Goal: Book appointment/travel/reservation

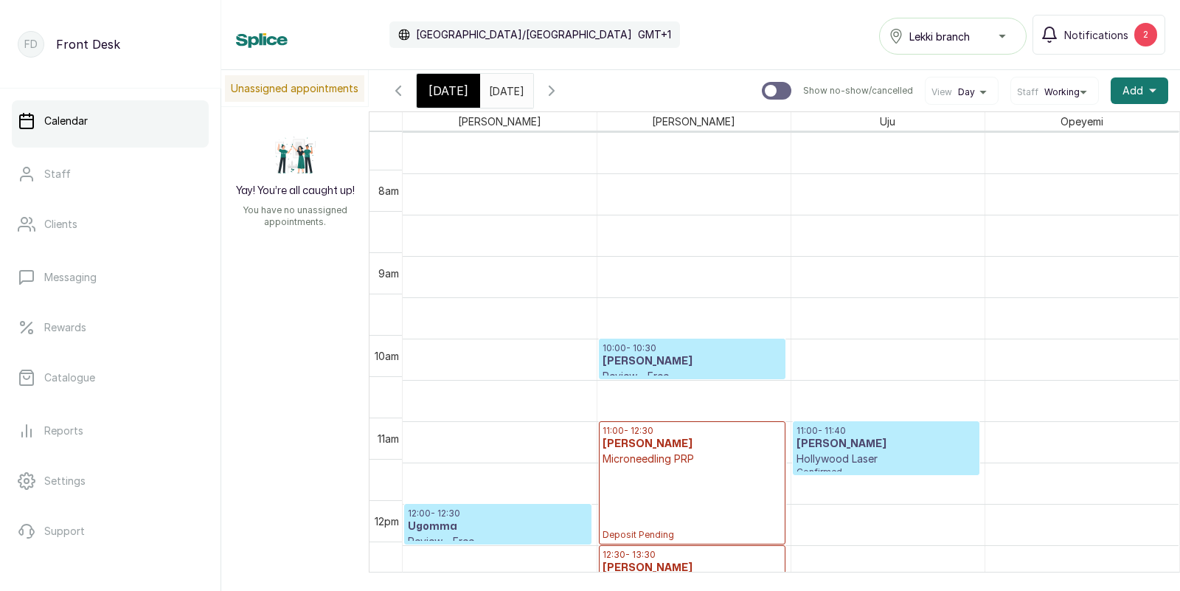
scroll to position [618, 0]
click at [662, 344] on p "10:00 - 10:30" at bounding box center [691, 350] width 179 height 12
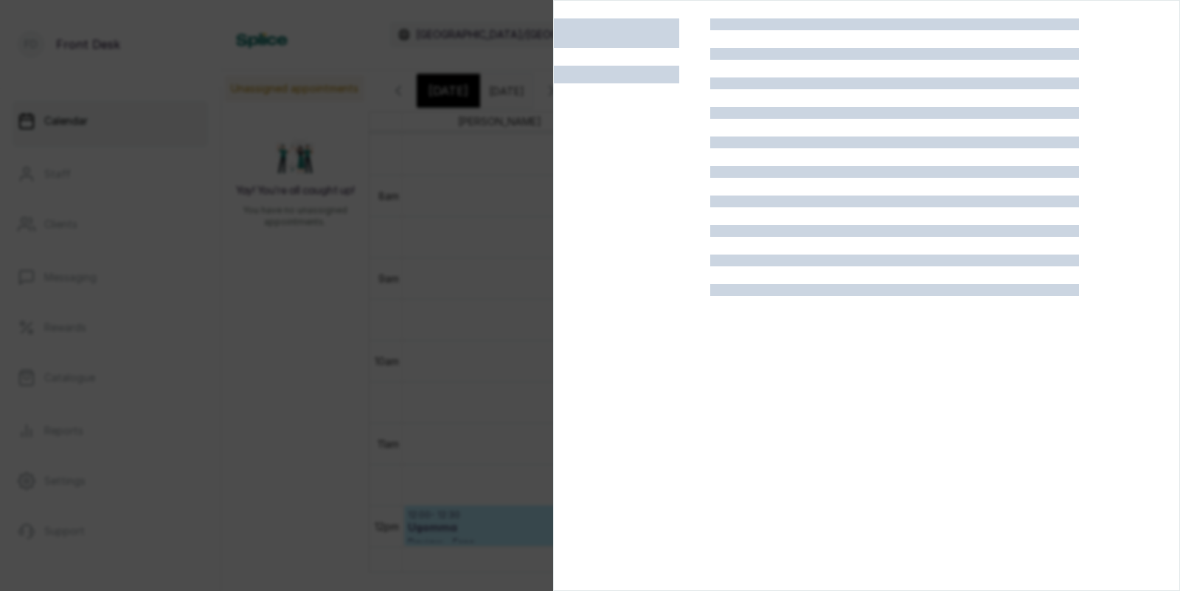
scroll to position [37, 0]
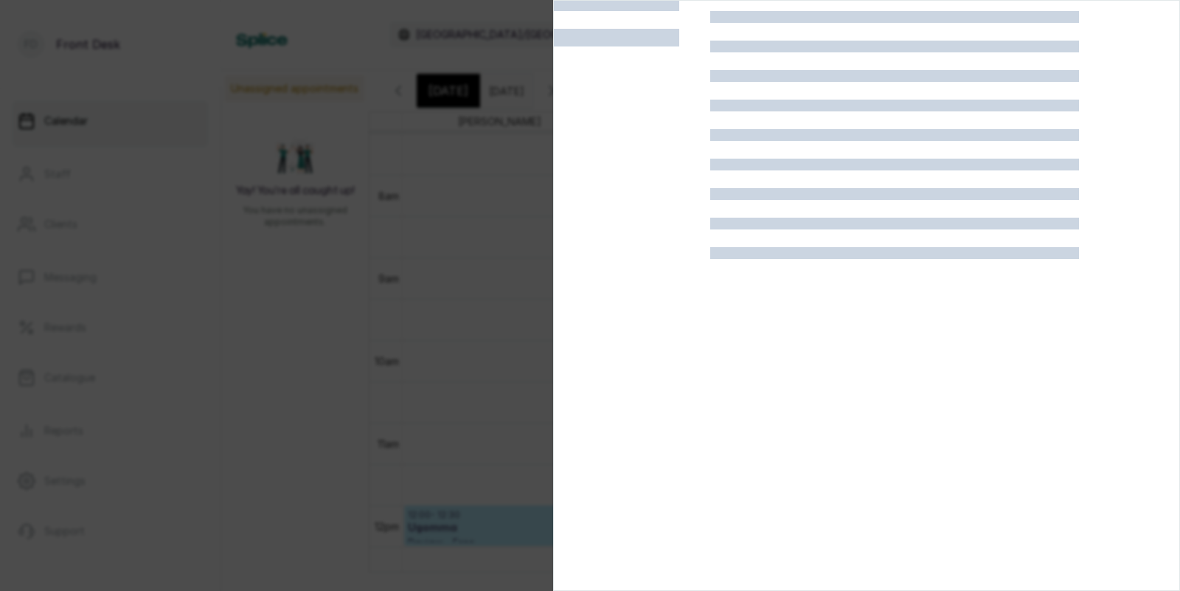
click at [183, 304] on div at bounding box center [590, 295] width 1180 height 591
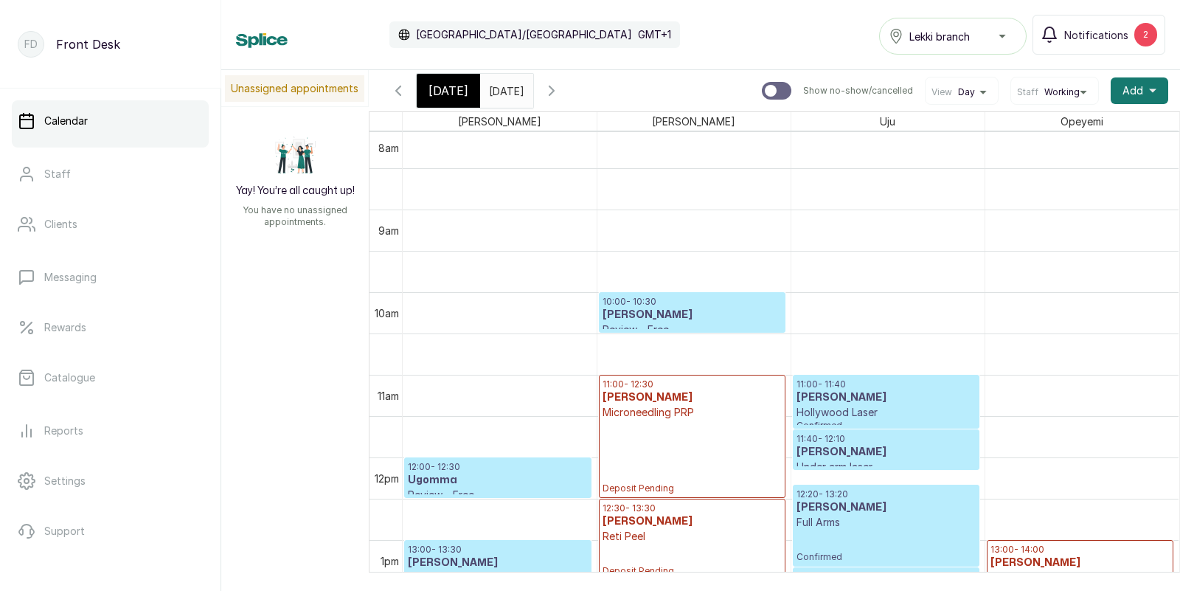
scroll to position [0, 0]
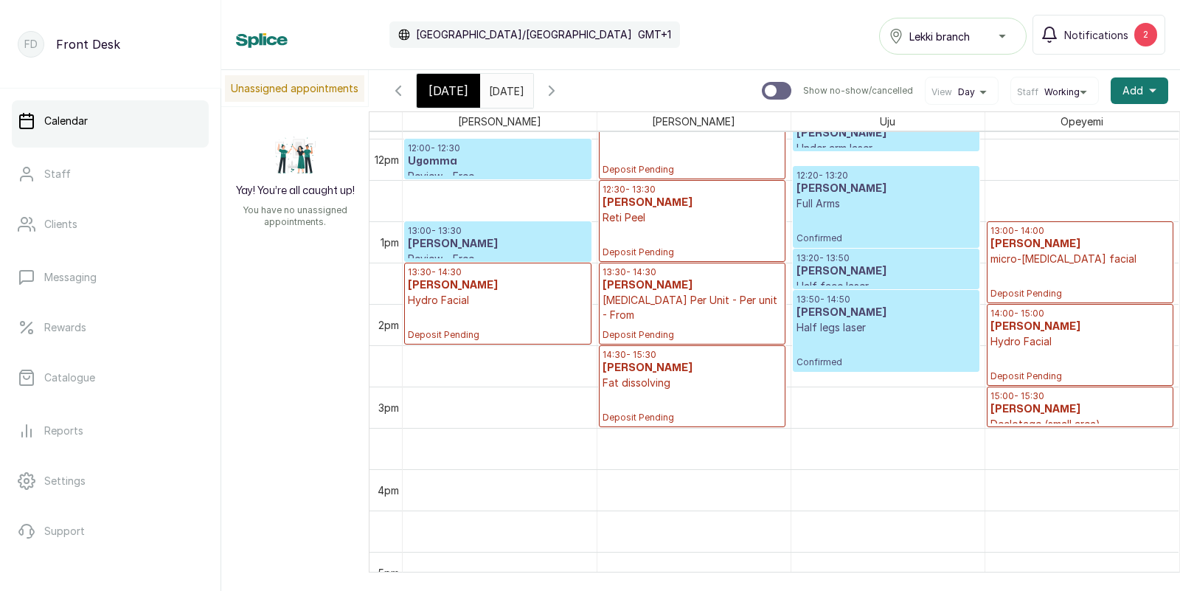
click at [504, 94] on input "[DATE]" at bounding box center [493, 86] width 24 height 25
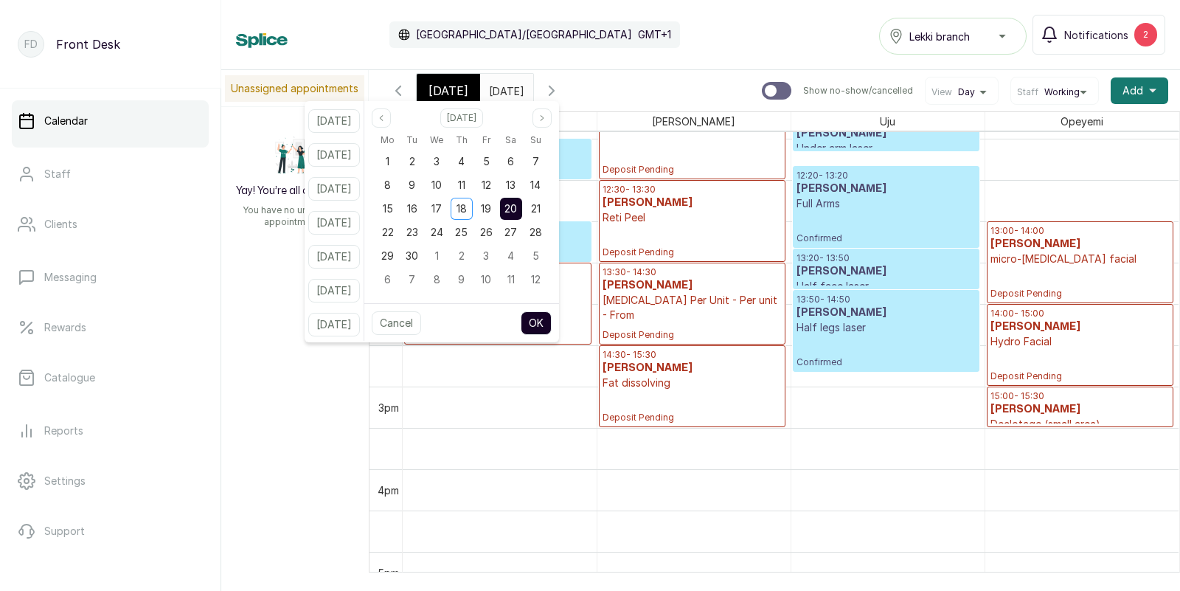
click at [264, 287] on div "Unassigned appointments Yay! You’re all caught up! You have no unassigned appoi…" at bounding box center [700, 321] width 958 height 502
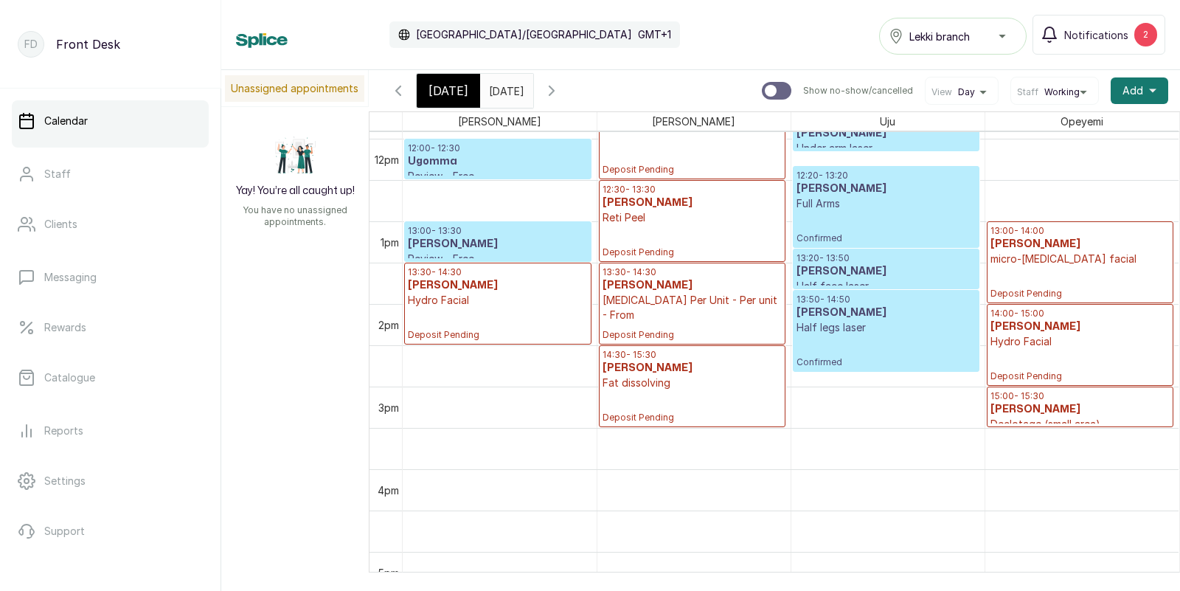
click at [459, 95] on span "[DATE]" at bounding box center [448, 91] width 40 height 18
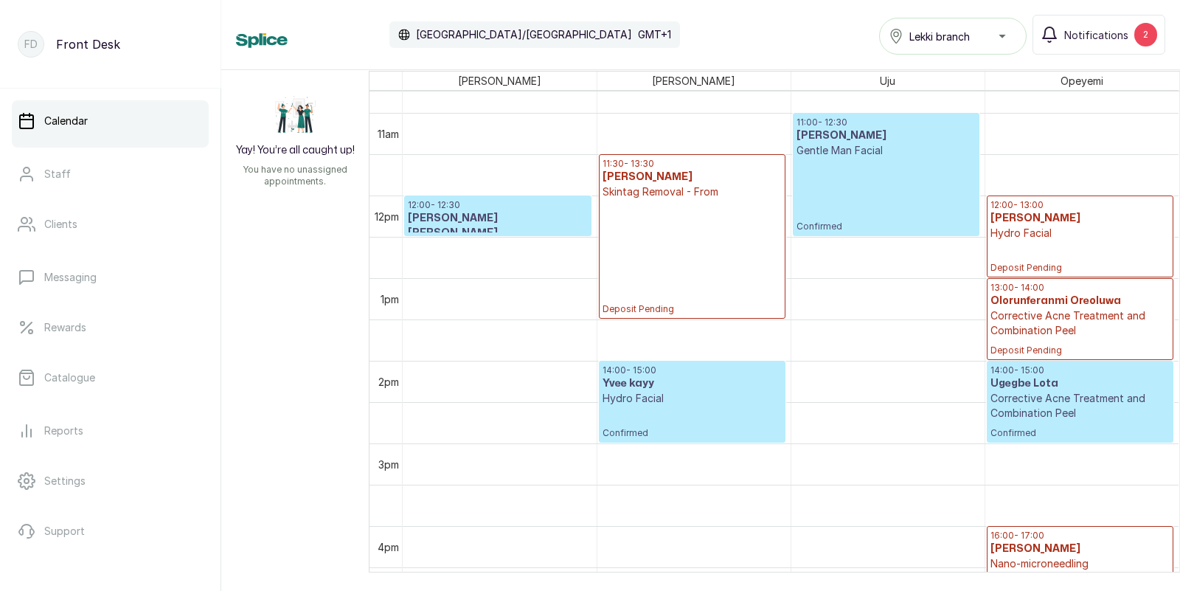
scroll to position [848, 0]
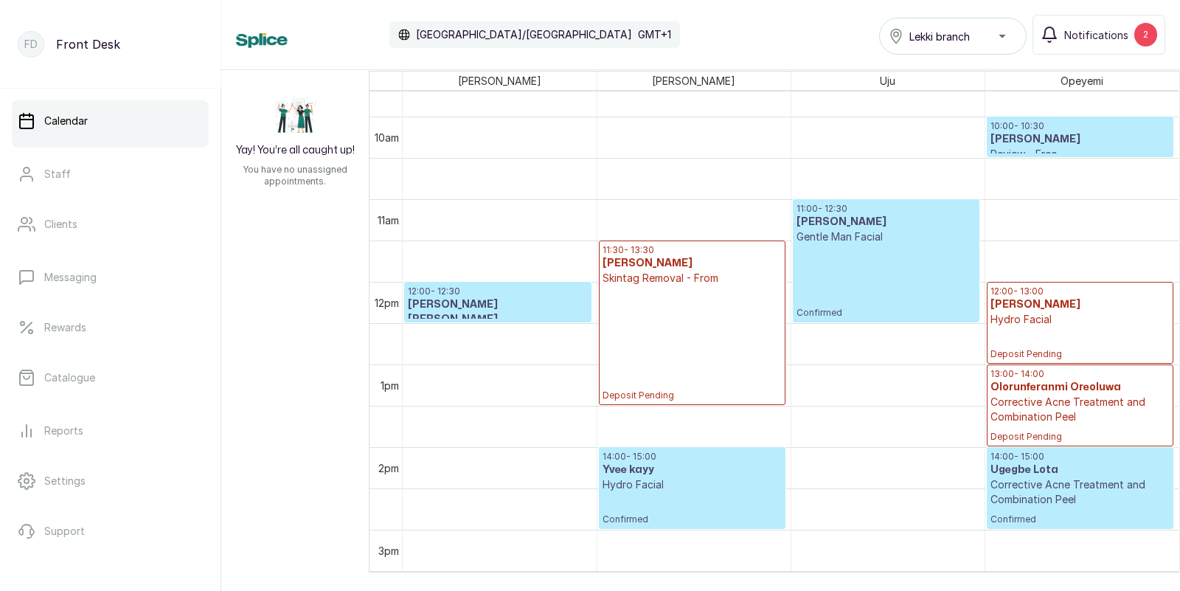
click at [1043, 125] on p "10:00 - 10:30" at bounding box center [1080, 126] width 180 height 12
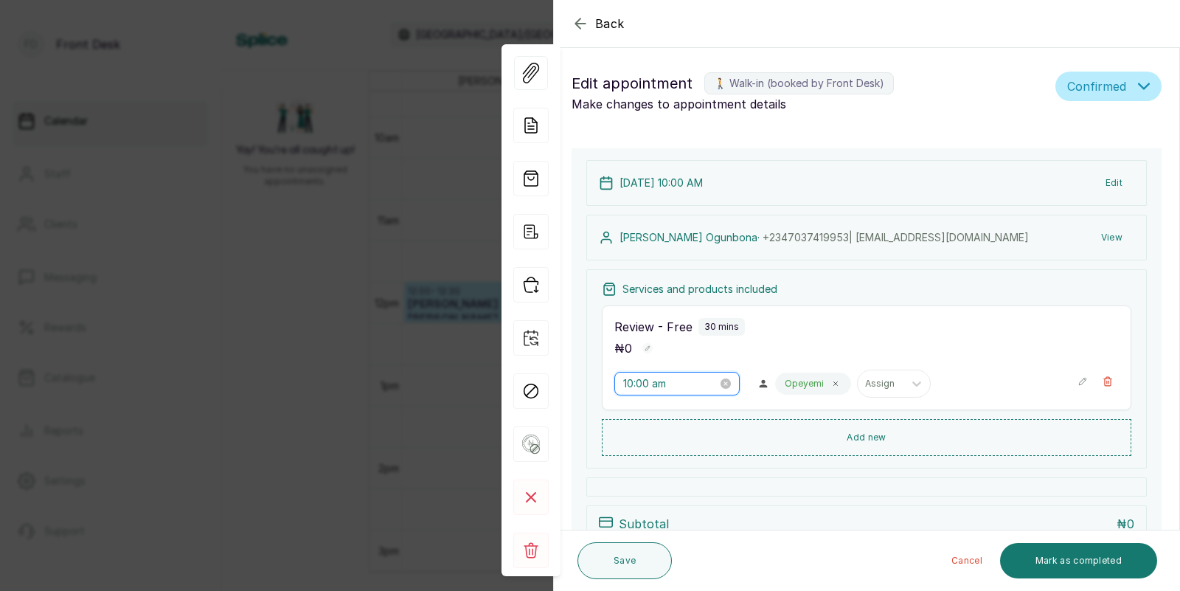
click at [672, 391] on input "10:00 am" at bounding box center [670, 383] width 94 height 16
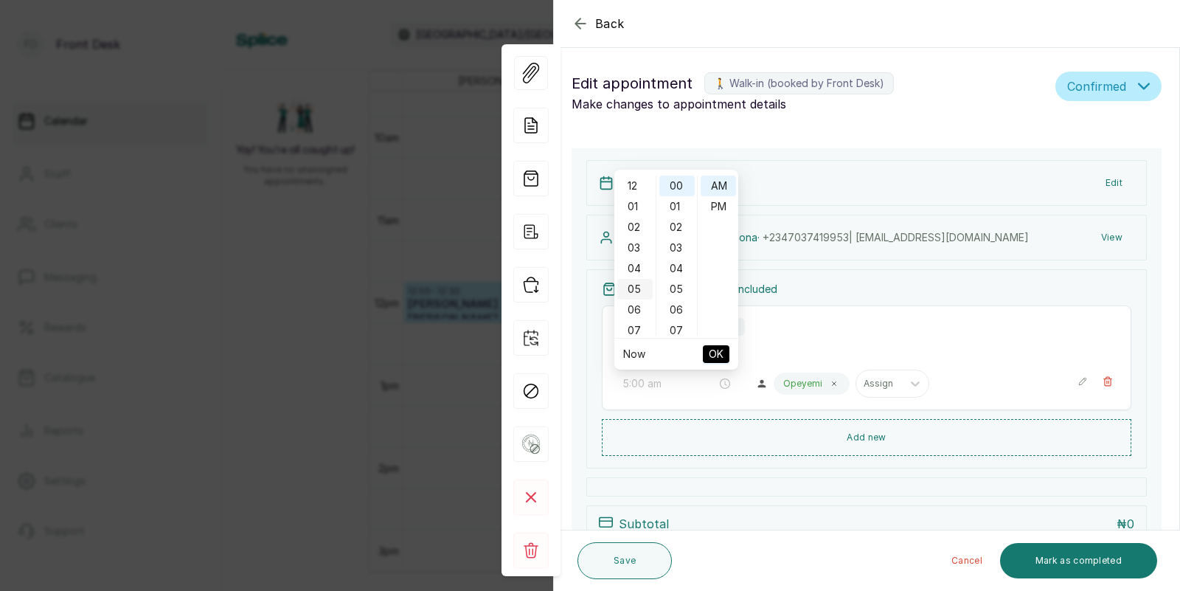
click at [642, 285] on div "05" at bounding box center [634, 289] width 35 height 21
type input "5:00 pm"
click at [725, 201] on div "PM" at bounding box center [717, 206] width 35 height 21
click at [712, 348] on span "OK" at bounding box center [715, 354] width 15 height 28
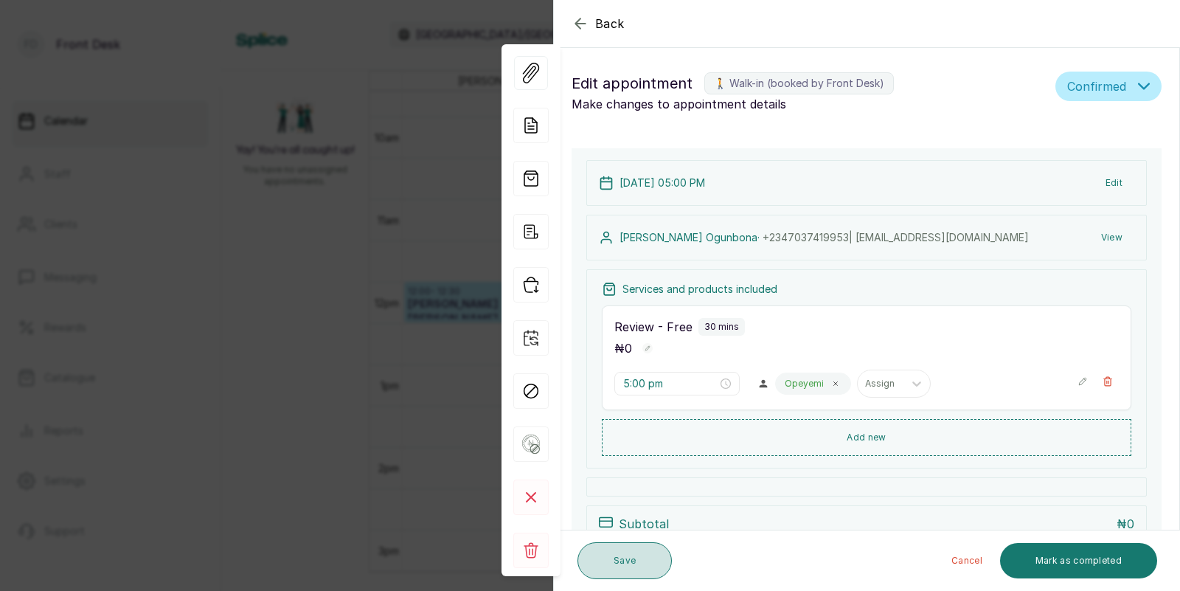
click at [613, 553] on button "Save" at bounding box center [624, 560] width 94 height 37
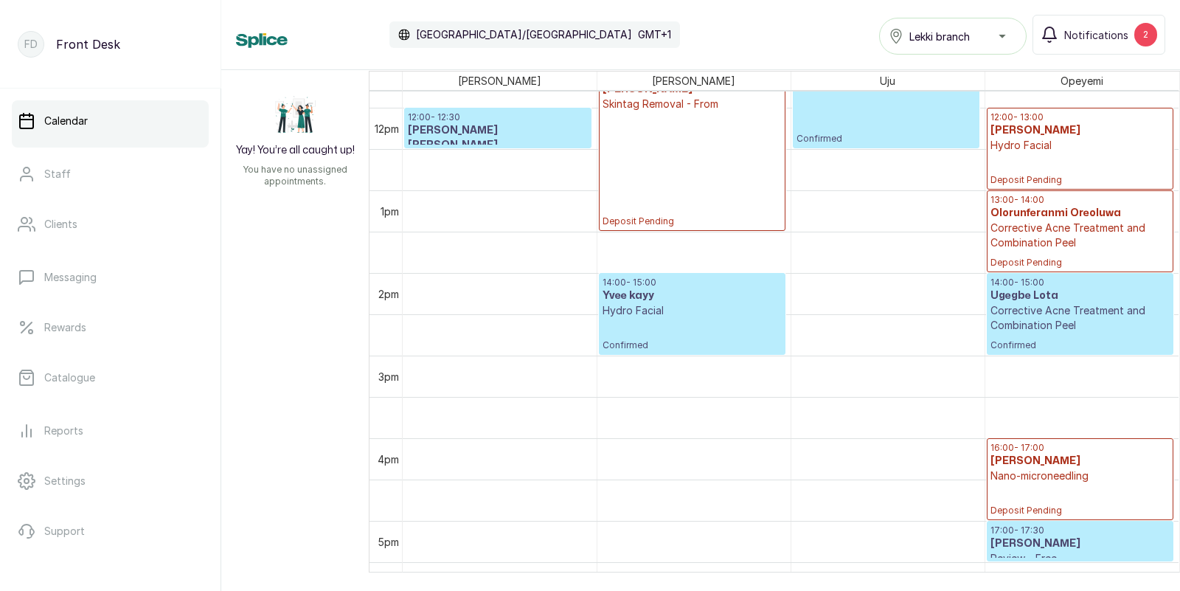
scroll to position [981, 0]
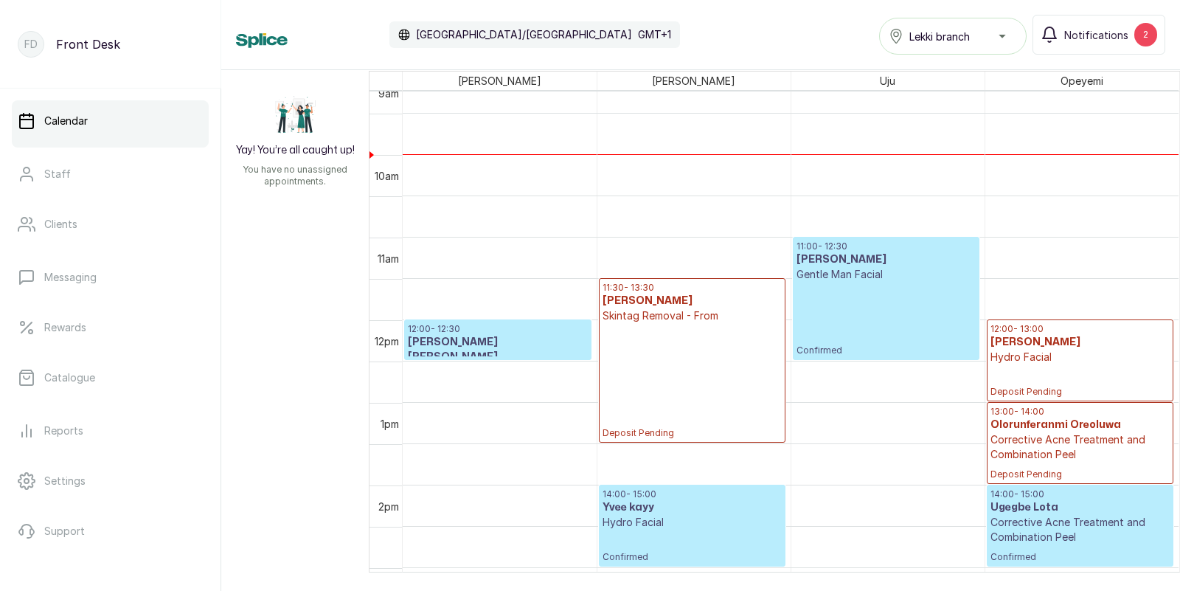
click at [876, 276] on p "Gentle Man Facial" at bounding box center [885, 274] width 179 height 15
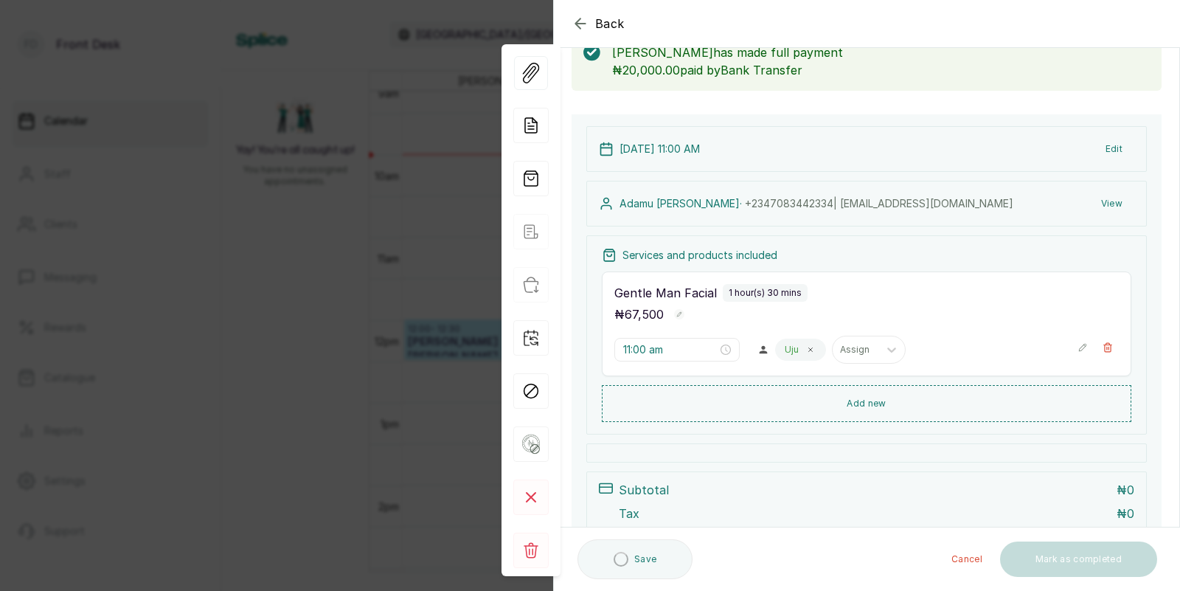
scroll to position [44, 0]
